Goal: Task Accomplishment & Management: Use online tool/utility

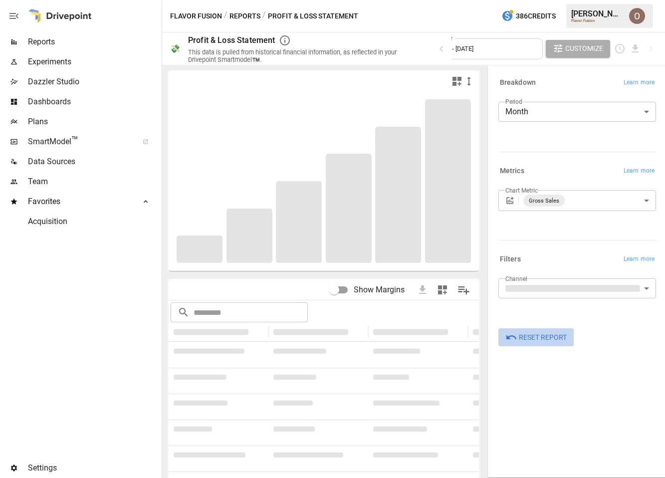
click at [527, 337] on span "Reset Report" at bounding box center [543, 337] width 48 height 12
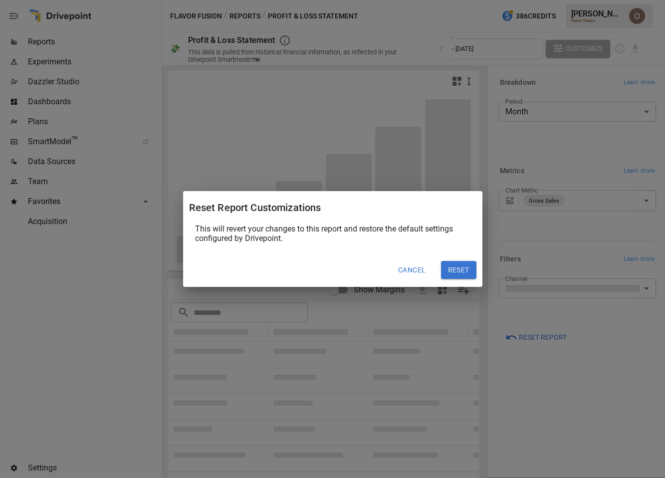
click at [459, 272] on button "Reset" at bounding box center [458, 270] width 35 height 18
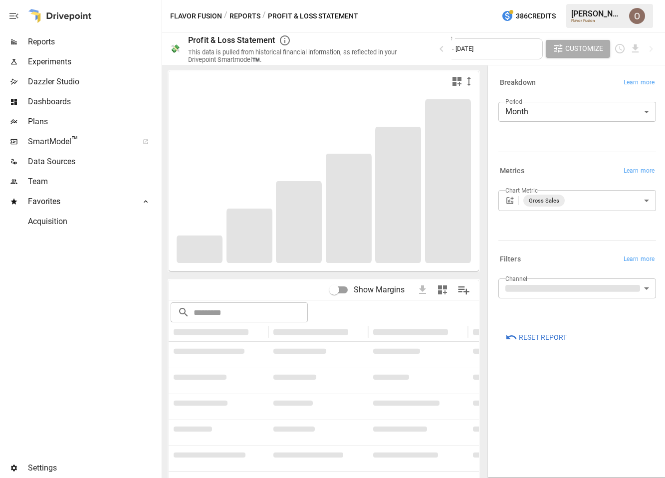
click at [473, 46] on span "[DATE] - [DATE]" at bounding box center [453, 48] width 41 height 7
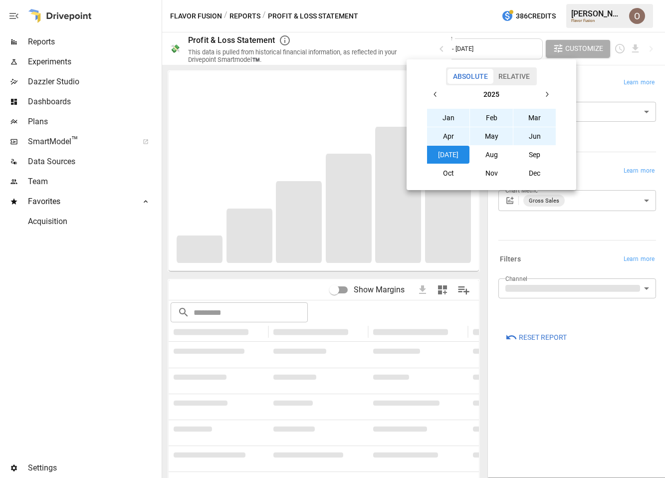
click at [448, 118] on button "Jan" at bounding box center [448, 118] width 43 height 18
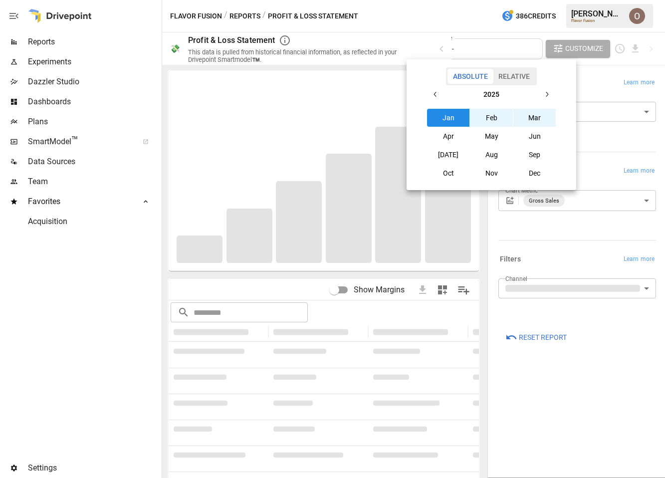
click at [532, 117] on button "Mar" at bounding box center [534, 118] width 43 height 18
click at [542, 240] on div at bounding box center [332, 239] width 665 height 478
